Goal: Task Accomplishment & Management: Manage account settings

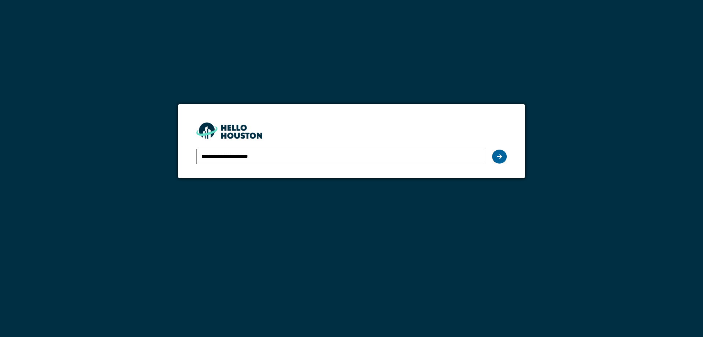
click at [499, 156] on icon at bounding box center [499, 156] width 5 height 6
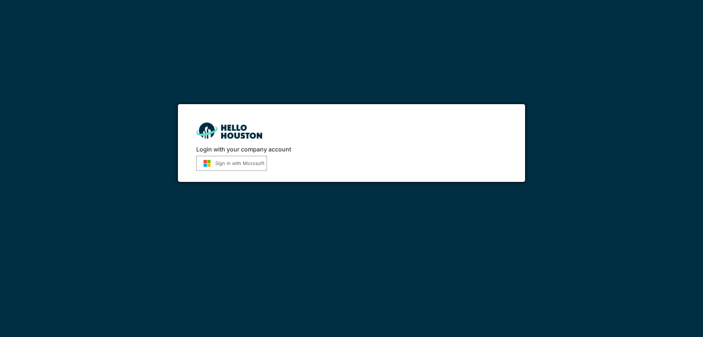
click at [243, 166] on button "Sign in with Microsoft" at bounding box center [231, 163] width 71 height 15
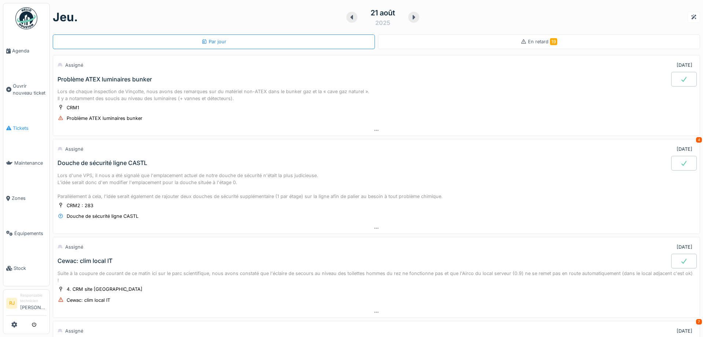
click at [21, 126] on span "Tickets" at bounding box center [30, 128] width 34 height 7
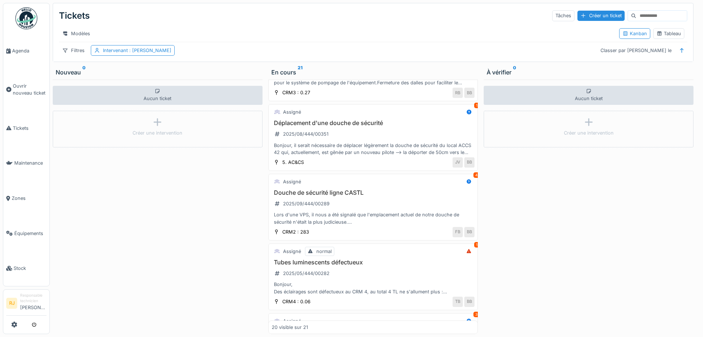
scroll to position [264, 0]
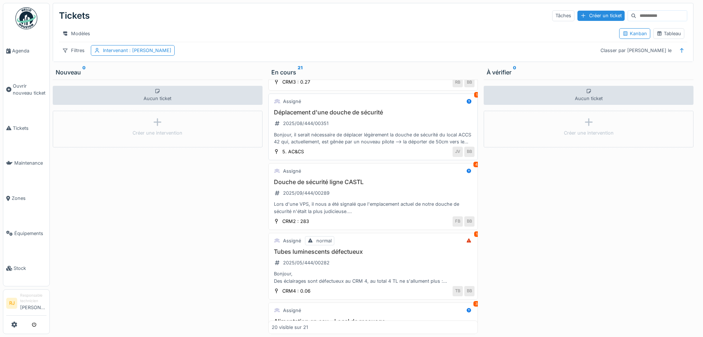
click at [393, 138] on div "Bonjour, il serait nécessaire de déplacer légèrement la douche de sécurité du l…" at bounding box center [373, 138] width 203 height 14
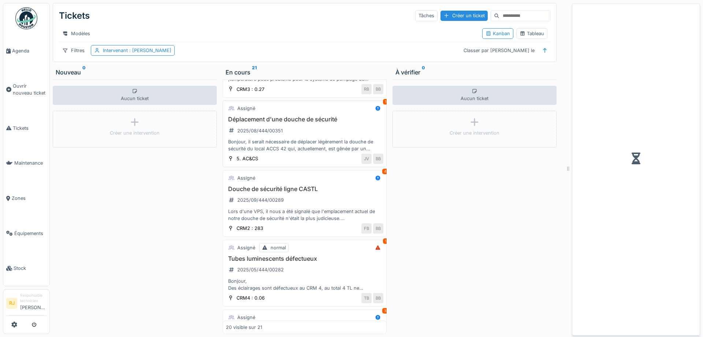
scroll to position [271, 0]
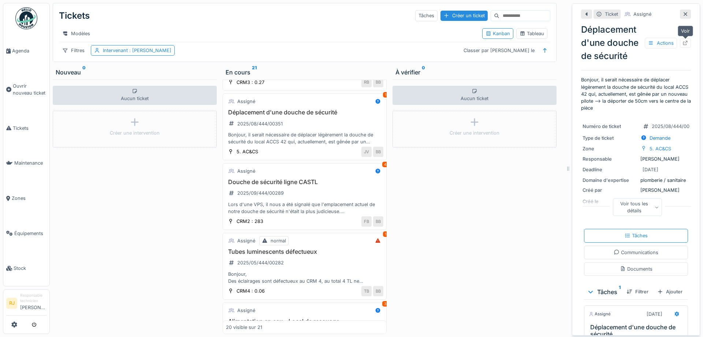
click at [689, 44] on div at bounding box center [685, 42] width 11 height 9
